Goal: Task Accomplishment & Management: Complete application form

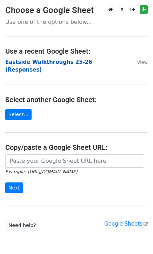
click at [29, 61] on strong "Eastside Walkthroughs 25-26 (Responses)" at bounding box center [48, 66] width 87 height 14
click at [69, 62] on strong "Eastside Walkthroughs 25-26 (Responses)" at bounding box center [48, 66] width 87 height 14
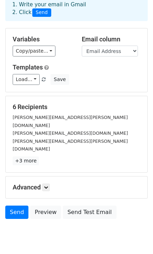
scroll to position [7, 0]
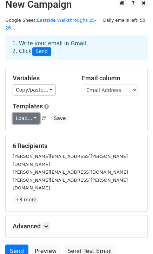
click at [27, 113] on link "Load..." at bounding box center [26, 118] width 27 height 11
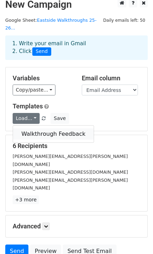
click at [30, 128] on link "Walkthrough Feedback" at bounding box center [53, 133] width 81 height 11
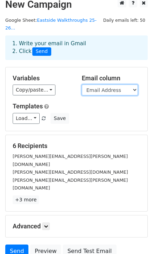
click at [87, 84] on select "Timestamp Email Address Email Grade Part of the Day Subject 2.1 Achieving Expec…" at bounding box center [110, 89] width 56 height 11
click at [82, 84] on select "Timestamp Email Address Email Grade Part of the Day Subject 2.1 Achieving Expec…" at bounding box center [110, 89] width 56 height 11
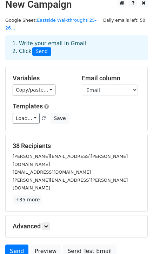
click at [98, 87] on div "Variables Copy/paste... {{Timestamp}} {{Email Address}} {{Email}} {{Grade}} {{P…" at bounding box center [77, 98] width 142 height 63
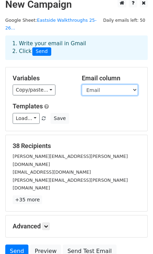
click at [98, 86] on select "Timestamp Email Address Email Grade Part of the Day Subject 2.1 Achieving Expec…" at bounding box center [110, 89] width 56 height 11
click at [82, 84] on select "Timestamp Email Address Email Grade Part of the Day Subject 2.1 Achieving Expec…" at bounding box center [110, 89] width 56 height 11
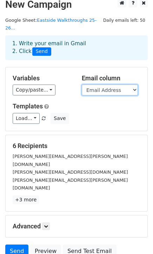
click at [122, 84] on select "Timestamp Email Address Email Grade Part of the Day Subject 2.1 Achieving Expec…" at bounding box center [110, 89] width 56 height 11
select select "Email"
click at [82, 84] on select "Timestamp Email Address Email Grade Part of the Day Subject 2.1 Achieving Expec…" at bounding box center [110, 89] width 56 height 11
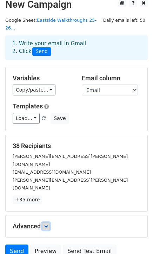
click at [46, 224] on icon at bounding box center [46, 226] width 4 height 4
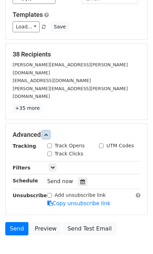
scroll to position [114, 0]
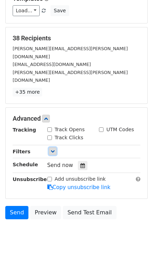
click at [53, 149] on icon at bounding box center [52, 151] width 4 height 4
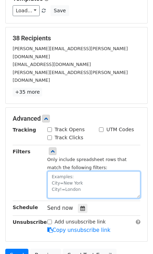
click at [69, 171] on textarea at bounding box center [93, 184] width 93 height 27
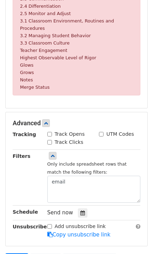
scroll to position [309, 0]
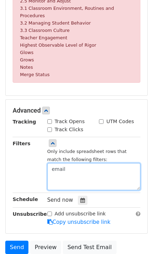
click at [67, 163] on textarea "email" at bounding box center [93, 176] width 93 height 27
click at [101, 163] on textarea "email address=" at bounding box center [93, 176] width 93 height 27
paste textarea "[PERSON_NAME][EMAIL_ADDRESS][PERSON_NAME][DOMAIN_NAME]"
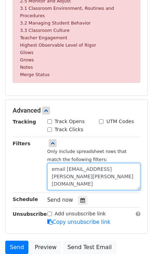
click at [69, 166] on textarea "email [EMAIL_ADDRESS][PERSON_NAME][PERSON_NAME][DOMAIN_NAME]" at bounding box center [93, 176] width 93 height 27
click at [72, 166] on textarea "email [EMAIL_ADDRESS][PERSON_NAME][PERSON_NAME][DOMAIN_NAME]" at bounding box center [93, 176] width 93 height 27
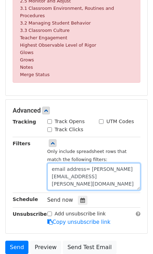
click at [81, 163] on textarea "email address= [PERSON_NAME][EMAIL_ADDRESS][PERSON_NAME][DOMAIN_NAME]" at bounding box center [93, 176] width 93 height 27
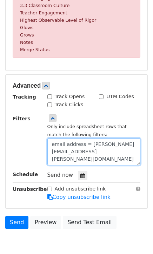
scroll to position [358, 0]
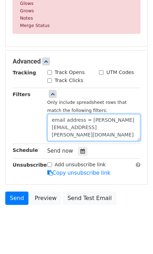
click at [53, 114] on textarea "email address = [PERSON_NAME][EMAIL_ADDRESS][PERSON_NAME][DOMAIN_NAME]" at bounding box center [93, 127] width 93 height 27
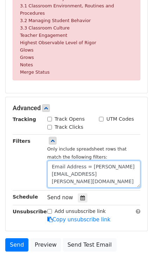
scroll to position [311, 0]
click at [82, 160] on textarea "Email Address = [PERSON_NAME][EMAIL_ADDRESS][PERSON_NAME][DOMAIN_NAME]" at bounding box center [93, 173] width 93 height 27
click at [84, 160] on textarea "Email Address = [PERSON_NAME][EMAIL_ADDRESS][PERSON_NAME][DOMAIN_NAME]" at bounding box center [93, 173] width 93 height 27
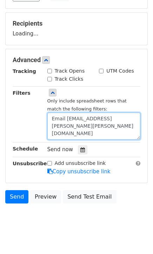
scroll to position [157, 0]
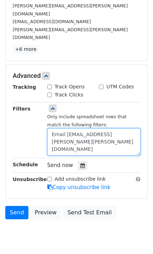
click at [62, 128] on textarea "Email [EMAIL_ADDRESS][PERSON_NAME][PERSON_NAME][DOMAIN_NAME]" at bounding box center [93, 141] width 93 height 27
click at [58, 128] on textarea "Email [EMAIL_ADDRESS][PERSON_NAME][PERSON_NAME][DOMAIN_NAME]" at bounding box center [93, 141] width 93 height 27
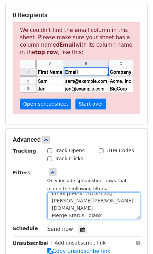
scroll to position [178, 0]
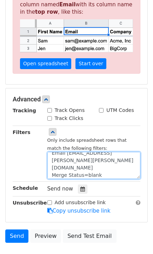
click at [70, 157] on textarea "Email [EMAIL_ADDRESS][PERSON_NAME][PERSON_NAME][DOMAIN_NAME] Merge Status=blank" at bounding box center [93, 165] width 93 height 27
click at [50, 166] on textarea "Email [EMAIL_ADDRESS][PERSON_NAME][PERSON_NAME][DOMAIN_NAME], Merge Status=blank" at bounding box center [93, 165] width 93 height 27
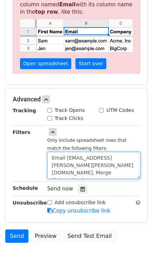
type textarea "Email [EMAIL_ADDRESS][PERSON_NAME][PERSON_NAME][DOMAIN_NAME], Merge Status=blank"
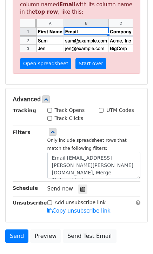
click at [50, 108] on input "Track Opens" at bounding box center [49, 110] width 5 height 5
checkbox input "true"
click at [49, 115] on div "Track Clicks" at bounding box center [65, 118] width 36 height 7
click at [49, 116] on input "Track Clicks" at bounding box center [49, 118] width 5 height 5
checkbox input "true"
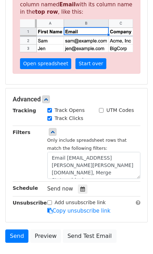
scroll to position [216, 0]
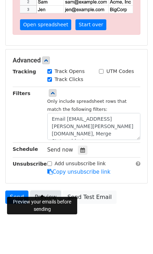
click at [45, 190] on link "Preview" at bounding box center [45, 196] width 31 height 13
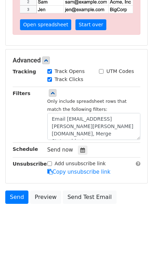
click at [94, 78] on div "Tracking Track Opens UTM Codes Track Clicks Filters Only include spreadsheet ro…" at bounding box center [76, 122] width 127 height 108
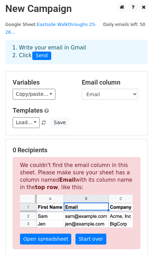
scroll to position [0, 0]
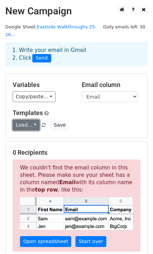
click at [22, 119] on link "Load..." at bounding box center [26, 124] width 27 height 11
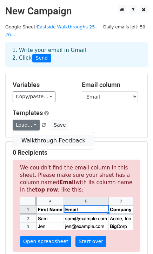
click at [34, 135] on link "Walkthrough Feedback" at bounding box center [53, 140] width 81 height 11
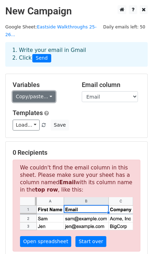
click at [20, 91] on link "Copy/paste..." at bounding box center [34, 96] width 43 height 11
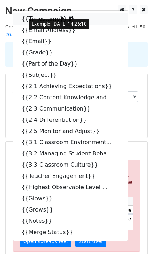
click at [69, 16] on icon at bounding box center [72, 19] width 6 height 6
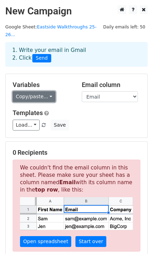
click at [49, 91] on link "Copy/paste..." at bounding box center [34, 96] width 43 height 11
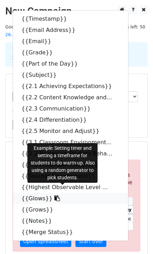
click at [54, 195] on icon at bounding box center [57, 198] width 6 height 6
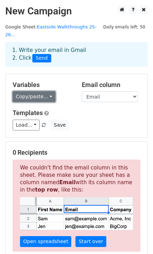
click at [45, 91] on link "Copy/paste..." at bounding box center [34, 96] width 43 height 11
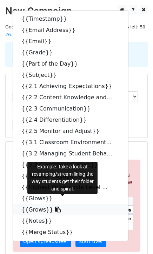
click at [55, 206] on icon at bounding box center [58, 209] width 6 height 6
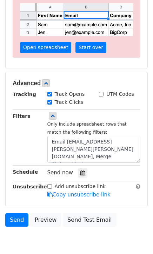
scroll to position [194, 0]
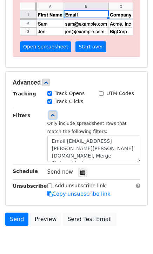
click at [51, 113] on icon at bounding box center [52, 115] width 4 height 4
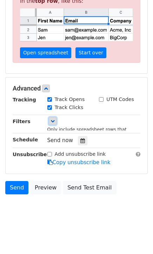
scroll to position [174, 0]
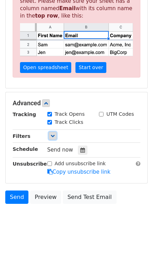
click at [50, 133] on icon at bounding box center [52, 135] width 4 height 4
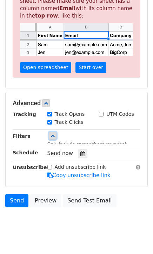
scroll to position [194, 0]
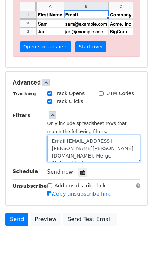
click at [57, 146] on textarea "Email [EMAIL_ADDRESS][PERSON_NAME][PERSON_NAME][DOMAIN_NAME], Merge Status=blank" at bounding box center [93, 148] width 93 height 27
drag, startPoint x: 106, startPoint y: 147, endPoint x: 56, endPoint y: 151, distance: 50.6
click at [56, 151] on textarea "Email [EMAIL_ADDRESS][PERSON_NAME][PERSON_NAME][DOMAIN_NAME]. Merge Status=blank" at bounding box center [93, 148] width 93 height 27
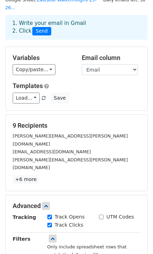
scroll to position [39, 0]
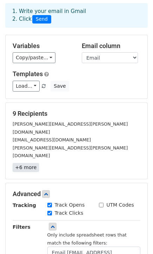
click at [17, 163] on link "+6 more" at bounding box center [26, 167] width 26 height 9
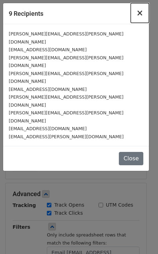
click at [143, 12] on span "×" at bounding box center [140, 13] width 7 height 10
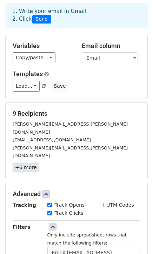
click at [30, 163] on link "+6 more" at bounding box center [26, 167] width 26 height 9
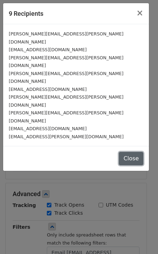
click at [134, 152] on button "Close" at bounding box center [131, 158] width 25 height 13
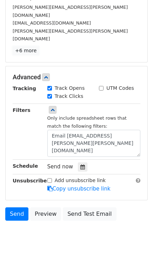
scroll to position [157, 0]
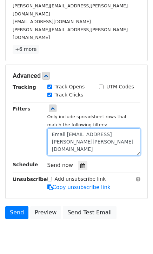
click at [51, 128] on textarea "Email [EMAIL_ADDRESS][PERSON_NAME][PERSON_NAME][DOMAIN_NAME]" at bounding box center [93, 141] width 93 height 27
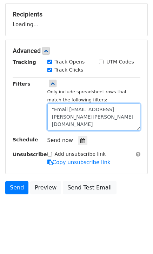
scroll to position [129, 0]
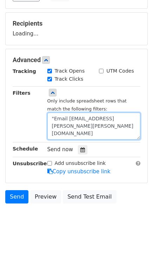
click at [68, 124] on textarea ""Email [EMAIL_ADDRESS][PERSON_NAME][PERSON_NAME][DOMAIN_NAME]" at bounding box center [93, 125] width 93 height 27
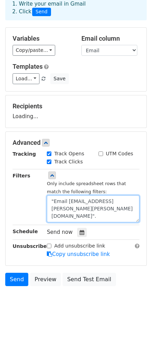
scroll to position [281, 0]
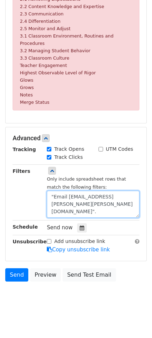
click at [54, 197] on textarea ""Email [EMAIL_ADDRESS][PERSON_NAME][PERSON_NAME][DOMAIN_NAME]"." at bounding box center [93, 204] width 93 height 27
click at [67, 212] on textarea "Email [EMAIL_ADDRESS][PERSON_NAME][PERSON_NAME][DOMAIN_NAME]"." at bounding box center [93, 204] width 93 height 27
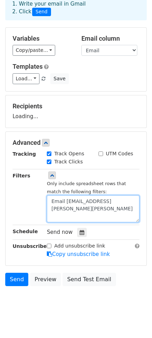
scroll to position [135, 0]
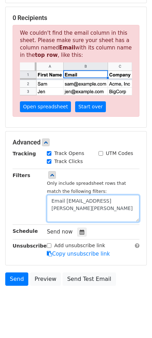
paste textarea "Merge Status"
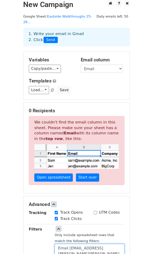
scroll to position [0, 0]
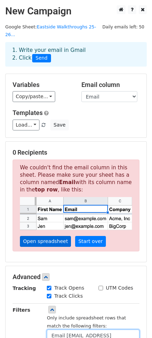
type textarea "Email [EMAIL_ADDRESS][PERSON_NAME][PERSON_NAME] Statusisblank"
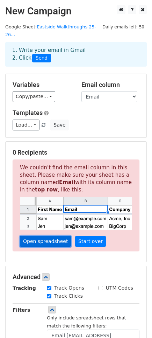
click at [43, 236] on link "Open spreadsheet" at bounding box center [45, 241] width 51 height 11
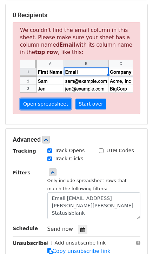
scroll to position [156, 0]
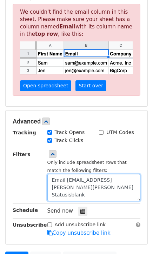
drag, startPoint x: 115, startPoint y: 185, endPoint x: -12, endPoint y: 153, distance: 130.7
click at [0, 153] on html "New Campaign Daily emails left: 50 Google Sheet: Eastside Walkthroughs 25-26...…" at bounding box center [76, 84] width 153 height 480
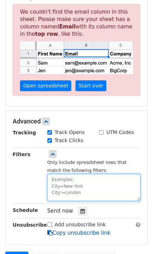
scroll to position [129, 0]
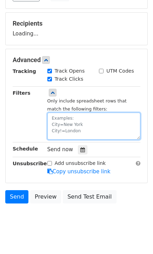
click at [66, 117] on textarea at bounding box center [93, 125] width 93 height 27
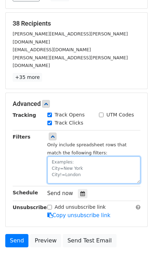
scroll to position [156, 0]
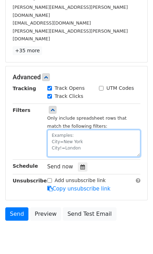
click at [84, 130] on textarea at bounding box center [93, 143] width 93 height 27
click at [77, 130] on textarea at bounding box center [93, 143] width 93 height 27
paste textarea "=AND([Email Address]="[PERSON_NAME][EMAIL_ADDRESS][PERSON_NAME][DOMAIN_NAME]", …"
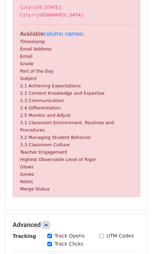
scroll to position [233, 0]
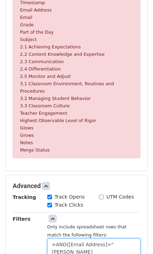
drag, startPoint x: 68, startPoint y: 234, endPoint x: 68, endPoint y: 240, distance: 6.0
click at [68, 240] on textarea "=AND([Email Address]="[PERSON_NAME][EMAIL_ADDRESS][PERSON_NAME][DOMAIN_NAME]", …" at bounding box center [93, 251] width 93 height 27
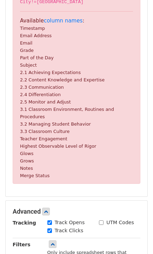
scroll to position [194, 0]
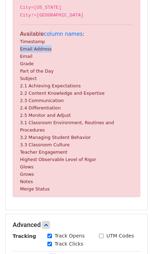
drag, startPoint x: 20, startPoint y: 40, endPoint x: 47, endPoint y: 43, distance: 27.2
click at [48, 43] on p "Available column names : Timestamp Email Address Email Grade Part of the Day Su…" at bounding box center [76, 111] width 113 height 162
copy small "Email Address"
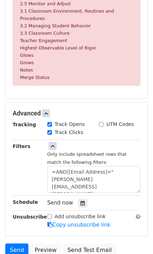
scroll to position [311, 0]
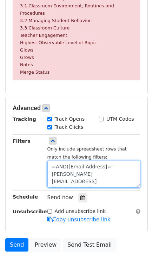
drag, startPoint x: 69, startPoint y: 156, endPoint x: 69, endPoint y: 163, distance: 7.4
click at [69, 163] on textarea "=AND([Email Address]="[PERSON_NAME][EMAIL_ADDRESS][PERSON_NAME][DOMAIN_NAME]", …" at bounding box center [93, 173] width 93 height 27
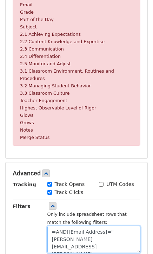
scroll to position [233, 0]
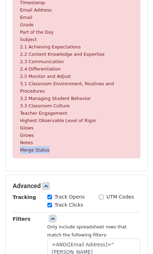
drag, startPoint x: 19, startPoint y: 139, endPoint x: 46, endPoint y: 140, distance: 26.6
click at [46, 140] on div "Invalid filter Sorry, the filter you've used isn't valid. Each filter must have…" at bounding box center [76, 36] width 127 height 243
copy small "Merge Status"
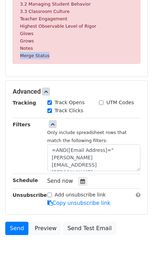
scroll to position [358, 0]
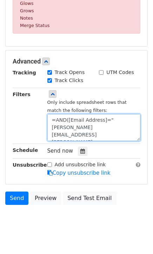
drag, startPoint x: 65, startPoint y: 125, endPoint x: 92, endPoint y: 125, distance: 27.0
click at [92, 125] on textarea "=AND([Email Address]="[PERSON_NAME][EMAIL_ADDRESS][PERSON_NAME][DOMAIN_NAME]", …" at bounding box center [93, 127] width 93 height 27
click at [65, 125] on textarea "=AND([Email Address]="[PERSON_NAME][EMAIL_ADDRESS][PERSON_NAME][DOMAIN_NAME]", …" at bounding box center [93, 127] width 93 height 27
click at [93, 123] on textarea "=AND([Email Address]="[PERSON_NAME][EMAIL_ADDRESS][PERSON_NAME][DOMAIN_NAME]", …" at bounding box center [93, 127] width 93 height 27
click at [68, 114] on textarea "=AND([Email Address]="[PERSON_NAME][EMAIL_ADDRESS][PERSON_NAME][DOMAIN_NAME]", …" at bounding box center [93, 127] width 93 height 27
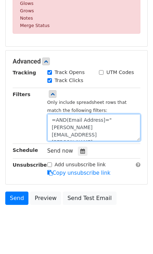
click at [71, 118] on textarea "=AND(Email Address]="[PERSON_NAME][EMAIL_ADDRESS][PERSON_NAME][DOMAIN_NAME]", M…" at bounding box center [93, 127] width 93 height 27
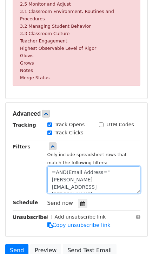
scroll to position [280, 0]
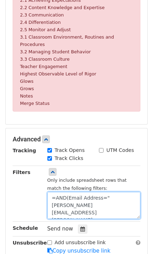
click at [67, 192] on textarea "=AND(Email Address="[PERSON_NAME][EMAIL_ADDRESS][PERSON_NAME][DOMAIN_NAME]", Me…" at bounding box center [93, 205] width 93 height 27
click at [74, 196] on textarea "=AND(Email Address="[PERSON_NAME][EMAIL_ADDRESS][PERSON_NAME][DOMAIN_NAME]", Me…" at bounding box center [93, 205] width 93 height 27
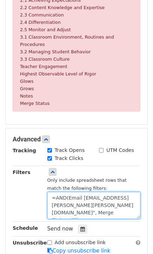
click at [56, 200] on textarea "=AND(Email [EMAIL_ADDRESS][PERSON_NAME][PERSON_NAME][DOMAIN_NAME]", Merge Statu…" at bounding box center [93, 205] width 93 height 27
click at [56, 202] on textarea "=AND(Email [EMAIL_ADDRESS][PERSON_NAME][PERSON_NAME][DOMAIN_NAME], Merge Status…" at bounding box center [93, 205] width 93 height 27
click at [91, 201] on textarea "=AND(Email [EMAIL_ADDRESS][PERSON_NAME][PERSON_NAME][DOMAIN_NAME],Merge Status=…" at bounding box center [93, 205] width 93 height 27
click at [101, 207] on textarea "=AND(Email [EMAIL_ADDRESS][PERSON_NAME][PERSON_NAME][DOMAIN_NAME],Merge Status=…" at bounding box center [93, 205] width 93 height 27
click at [65, 192] on textarea "=AND(Email [EMAIL_ADDRESS][PERSON_NAME][PERSON_NAME][DOMAIN_NAME],Merge Status=…" at bounding box center [93, 205] width 93 height 27
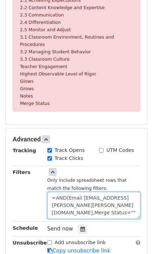
drag, startPoint x: 66, startPoint y: 188, endPoint x: 27, endPoint y: 183, distance: 39.9
click at [27, 183] on div "Filters Only include spreadsheet rows that match the following filters: =AND(Em…" at bounding box center [76, 193] width 138 height 51
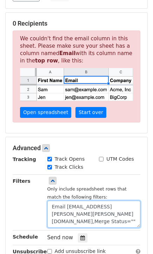
scroll to position [216, 0]
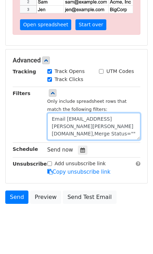
click at [56, 124] on textarea "Email [EMAIL_ADDRESS][PERSON_NAME][PERSON_NAME][DOMAIN_NAME],Merge Status=""" at bounding box center [93, 126] width 93 height 27
drag, startPoint x: 51, startPoint y: 109, endPoint x: 118, endPoint y: 131, distance: 69.8
click at [118, 131] on div "Tracking Track Opens UTM Codes Track Clicks Filters Only include spreadsheet ro…" at bounding box center [76, 122] width 127 height 108
paste textarea "=AND(Email Address="[PERSON_NAME][EMAIL_ADDRESS][PERSON_NAME][DOMAIN_NAME]", Me…"
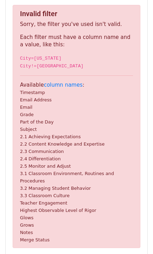
scroll to position [139, 0]
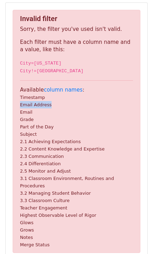
drag, startPoint x: 19, startPoint y: 97, endPoint x: 47, endPoint y: 96, distance: 28.4
click at [47, 96] on div "Invalid filter Sorry, the filter you've used isn't valid. Each filter must have…" at bounding box center [76, 131] width 127 height 243
copy small "Email Address"
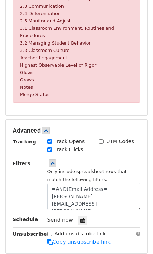
scroll to position [294, 0]
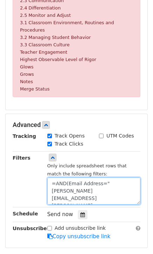
drag, startPoint x: 67, startPoint y: 171, endPoint x: 70, endPoint y: 179, distance: 8.4
click at [70, 179] on textarea "=AND(Email Address="[PERSON_NAME][EMAIL_ADDRESS][PERSON_NAME][DOMAIN_NAME]", Me…" at bounding box center [93, 190] width 93 height 27
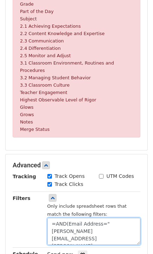
scroll to position [255, 0]
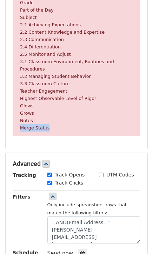
drag, startPoint x: 18, startPoint y: 119, endPoint x: 45, endPoint y: 120, distance: 26.7
click at [45, 120] on div "Invalid filter Sorry, the filter you've used isn't valid. Each filter must have…" at bounding box center [76, 14] width 127 height 243
copy small "Merge Status"
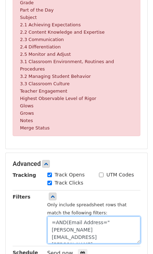
drag, startPoint x: 60, startPoint y: 227, endPoint x: 88, endPoint y: 230, distance: 28.2
click at [88, 230] on textarea "=AND(Email Address="[PERSON_NAME][EMAIL_ADDRESS][PERSON_NAME][DOMAIN_NAME]", Me…" at bounding box center [93, 229] width 93 height 27
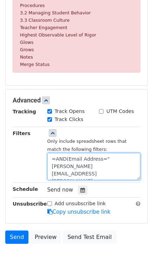
scroll to position [358, 0]
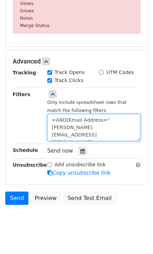
drag, startPoint x: 101, startPoint y: 128, endPoint x: 55, endPoint y: 125, distance: 46.3
click at [55, 125] on textarea "=AND(Email Address="[PERSON_NAME][EMAIL_ADDRESS][PERSON_NAME][DOMAIN_NAME]", Me…" at bounding box center [93, 127] width 93 height 27
click at [81, 114] on textarea "=AND(Email Address="[PERSON_NAME][EMAIL_ADDRESS][PERSON_NAME][DOMAIN_NAME]", Me…" at bounding box center [93, 127] width 93 height 27
drag, startPoint x: 48, startPoint y: 111, endPoint x: 66, endPoint y: 111, distance: 18.2
click at [66, 114] on textarea "=AND(Email Address="[PERSON_NAME][EMAIL_ADDRESS][PERSON_NAME][DOMAIN_NAME]", Me…" at bounding box center [93, 127] width 93 height 27
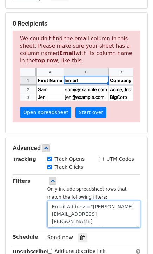
scroll to position [216, 0]
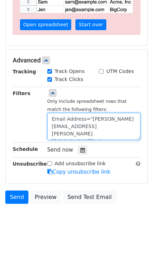
drag, startPoint x: 105, startPoint y: 127, endPoint x: 58, endPoint y: 126, distance: 47.0
click at [58, 126] on textarea "Email Address="[PERSON_NAME][EMAIL_ADDRESS][PERSON_NAME][DOMAIN_NAME]", Merge S…" at bounding box center [93, 126] width 93 height 27
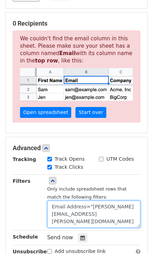
scroll to position [139, 0]
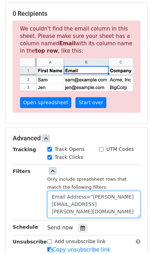
click at [74, 195] on textarea "Email Address="[PERSON_NAME][EMAIL_ADDRESS][PERSON_NAME][DOMAIN_NAME]" at bounding box center [93, 204] width 93 height 27
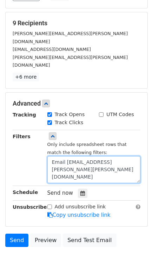
scroll to position [78, 0]
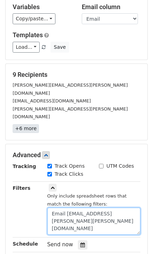
type textarea "Email [EMAIL_ADDRESS][PERSON_NAME][PERSON_NAME][DOMAIN_NAME]"
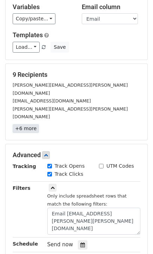
click at [20, 124] on link "+6 more" at bounding box center [26, 128] width 26 height 9
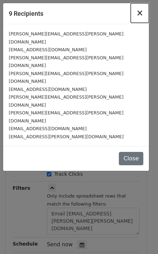
click at [140, 13] on span "×" at bounding box center [140, 13] width 7 height 10
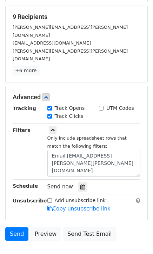
scroll to position [156, 0]
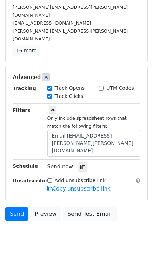
click at [139, 130] on textarea "Email [EMAIL_ADDRESS][PERSON_NAME][PERSON_NAME][DOMAIN_NAME]" at bounding box center [93, 143] width 93 height 27
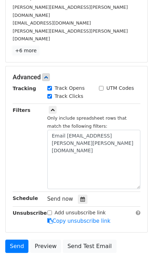
drag, startPoint x: 139, startPoint y: 130, endPoint x: 140, endPoint y: 163, distance: 32.3
click at [140, 163] on div "Only include spreadsheet rows that match the following filters: Email [EMAIL_AD…" at bounding box center [94, 147] width 104 height 83
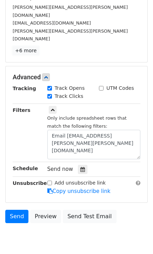
drag, startPoint x: 137, startPoint y: 162, endPoint x: 135, endPoint y: 133, distance: 29.5
click at [135, 133] on textarea "Email [EMAIL_ADDRESS][PERSON_NAME][PERSON_NAME][DOMAIN_NAME]" at bounding box center [93, 144] width 93 height 29
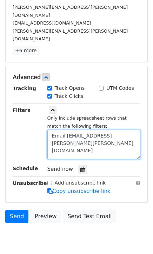
click at [61, 130] on textarea "Email [EMAIL_ADDRESS][PERSON_NAME][PERSON_NAME][DOMAIN_NAME]" at bounding box center [93, 144] width 93 height 29
drag, startPoint x: 61, startPoint y: 124, endPoint x: 10, endPoint y: 55, distance: 85.9
click at [10, 66] on div "Advanced Tracking Track Opens UTM Codes Track Clicks Filters Only include sprea…" at bounding box center [77, 134] width 142 height 136
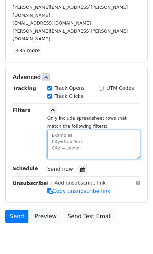
paste textarea "Email [EMAIL_ADDRESS][PERSON_NAME][PERSON_NAME][DOMAIN_NAME]"
type textarea "Email [EMAIL_ADDRESS][PERSON_NAME][PERSON_NAME][DOMAIN_NAME]"
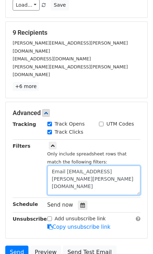
scroll to position [78, 0]
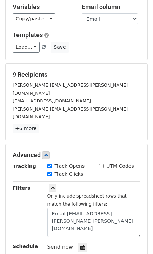
click at [100, 164] on input "UTM Codes" at bounding box center [101, 166] width 5 height 5
checkbox input "false"
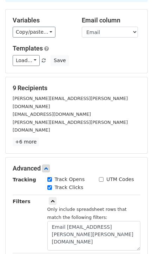
scroll to position [117, 0]
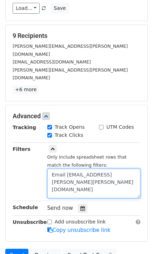
click at [60, 168] on textarea "Email [EMAIL_ADDRESS][PERSON_NAME][PERSON_NAME][DOMAIN_NAME]" at bounding box center [93, 182] width 93 height 29
click at [67, 168] on textarea "Email [EMAIL_ADDRESS][PERSON_NAME][PERSON_NAME][DOMAIN_NAME]" at bounding box center [93, 182] width 93 height 29
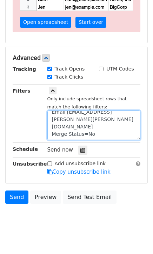
scroll to position [2, 0]
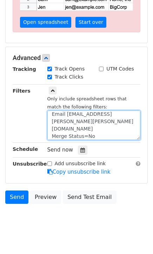
click at [50, 125] on textarea "Email [EMAIL_ADDRESS][PERSON_NAME][PERSON_NAME][DOMAIN_NAME] Merge Status=No" at bounding box center [93, 124] width 93 height 29
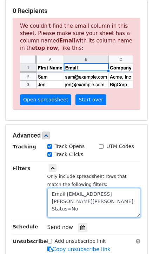
scroll to position [141, 0]
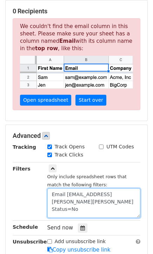
click at [105, 198] on textarea "Email [EMAIL_ADDRESS][PERSON_NAME][PERSON_NAME] Status=No" at bounding box center [93, 202] width 93 height 29
type textarea "Email [EMAIL_ADDRESS][PERSON_NAME][PERSON_NAME] Status"
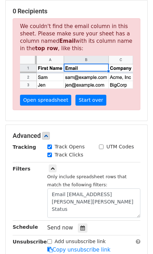
scroll to position [131, 0]
